Goal: Task Accomplishment & Management: Complete application form

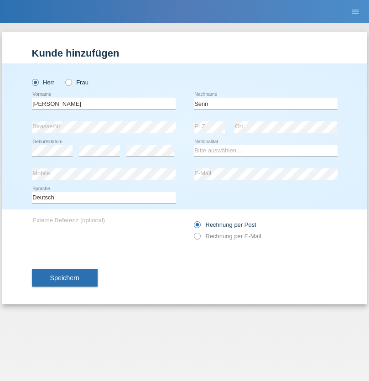
type input "Senn"
select select "CH"
select select "en"
radio input "true"
click at [103, 103] on input "text" at bounding box center [104, 103] width 144 height 11
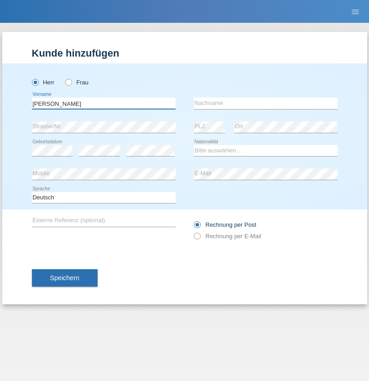
type input "[PERSON_NAME]"
click at [265, 103] on input "text" at bounding box center [266, 103] width 144 height 11
type input "Fortugno"
select select "IT"
select select "C"
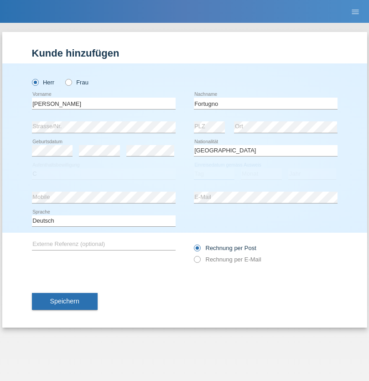
select select "09"
select select "08"
select select "2006"
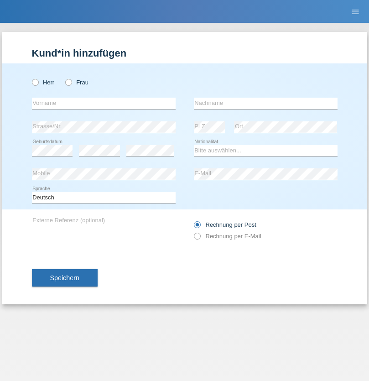
radio input "true"
click at [103, 103] on input "text" at bounding box center [104, 103] width 144 height 11
type input "Farkash"
click at [265, 103] on input "text" at bounding box center [266, 103] width 144 height 11
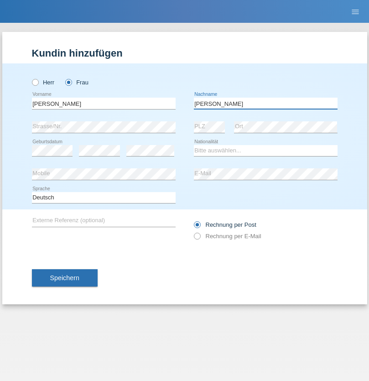
type input "Yolana"
select select "UA"
select select "C"
select select "23"
select select "10"
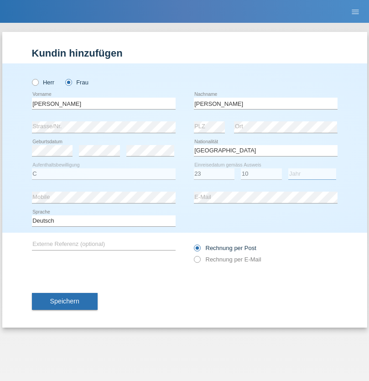
select select "2021"
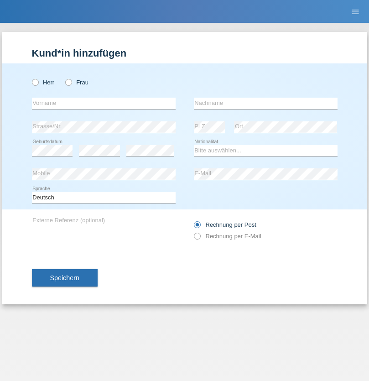
radio input "true"
click at [103, 103] on input "text" at bounding box center [104, 103] width 144 height 11
type input "Terezie"
click at [265, 103] on input "text" at bounding box center [266, 103] width 144 height 11
type input "Zachariášová"
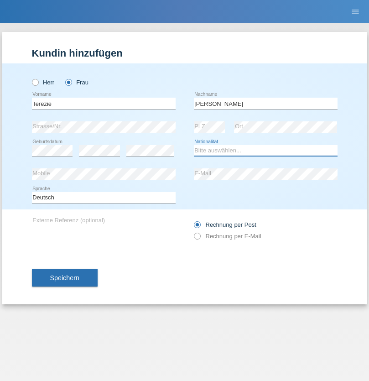
select select "CH"
radio input "true"
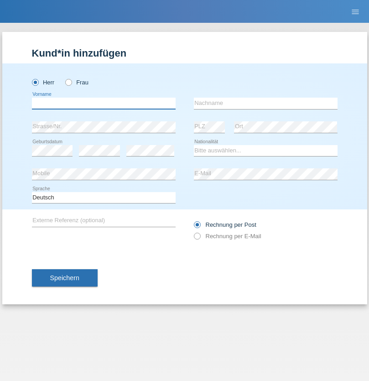
click at [103, 103] on input "text" at bounding box center [104, 103] width 144 height 11
type input "firat"
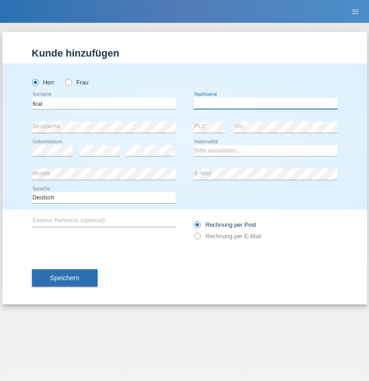
click at [265, 103] on input "text" at bounding box center [266, 103] width 144 height 11
type input "kara"
select select "CH"
radio input "true"
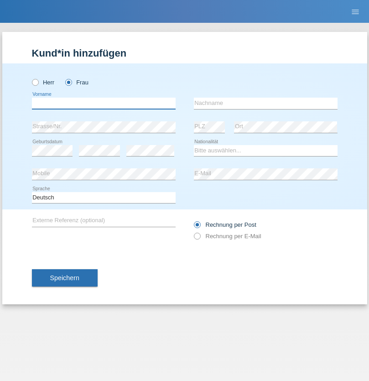
click at [103, 103] on input "text" at bounding box center [104, 103] width 144 height 11
type input "Nuria"
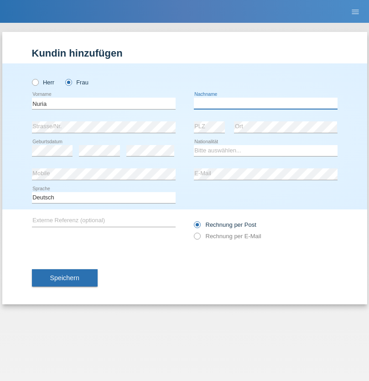
click at [265, 103] on input "text" at bounding box center [266, 103] width 144 height 11
type input "D'Antino"
select select "CH"
